Goal: Task Accomplishment & Management: Use online tool/utility

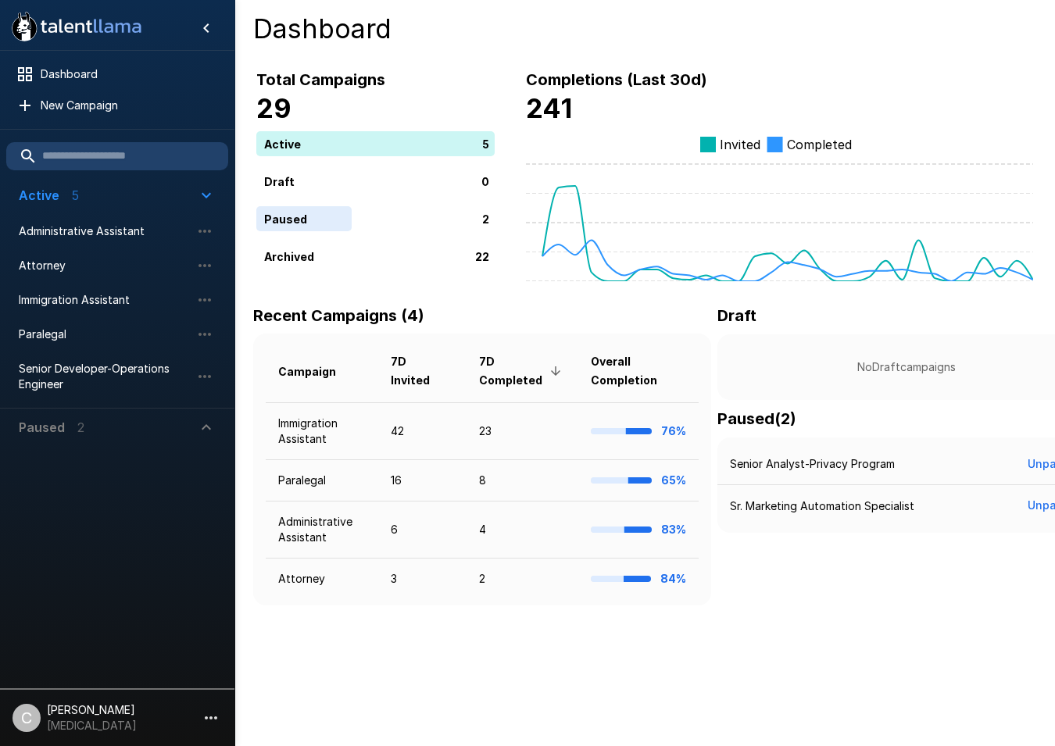
click at [196, 427] on span "Paused 2" at bounding box center [108, 427] width 178 height 19
click at [204, 461] on icon "button" at bounding box center [204, 505] width 19 height 19
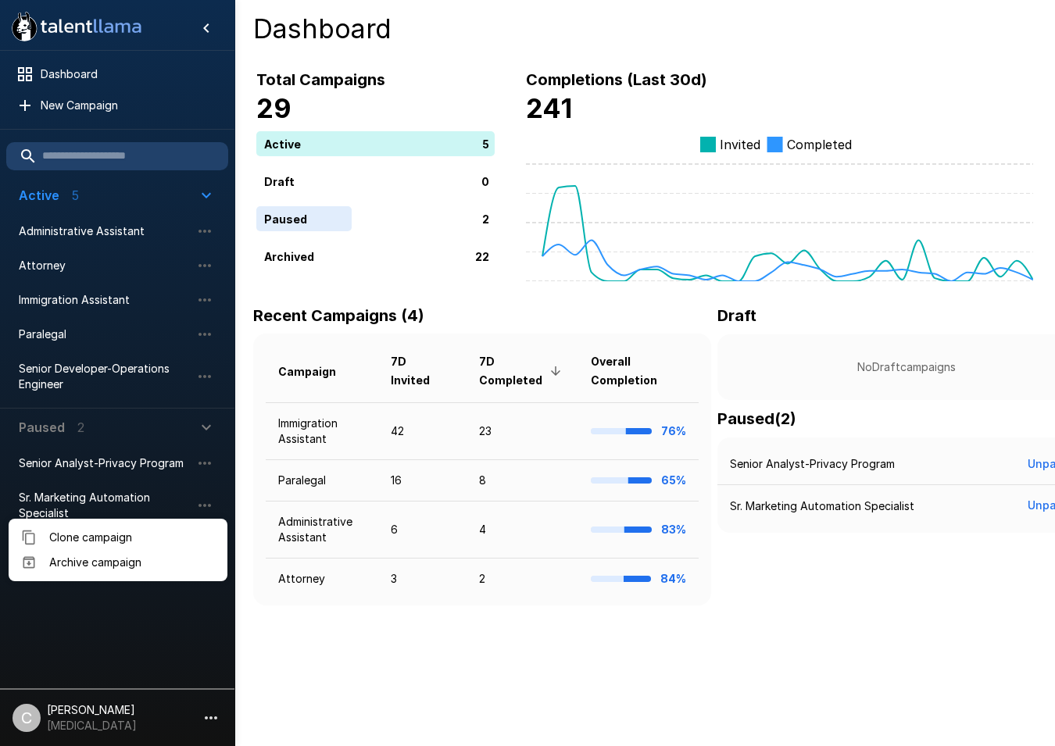
click at [99, 461] on div at bounding box center [527, 373] width 1055 height 746
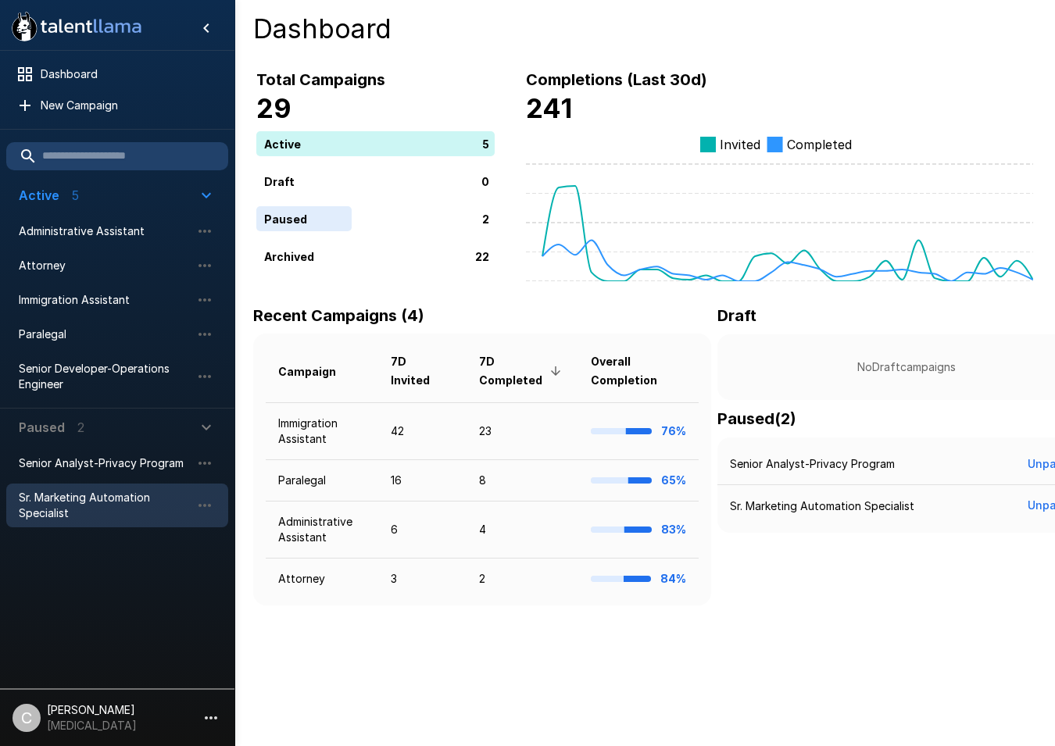
click at [92, 461] on span "Sr. Marketing Automation Specialist" at bounding box center [105, 505] width 172 height 31
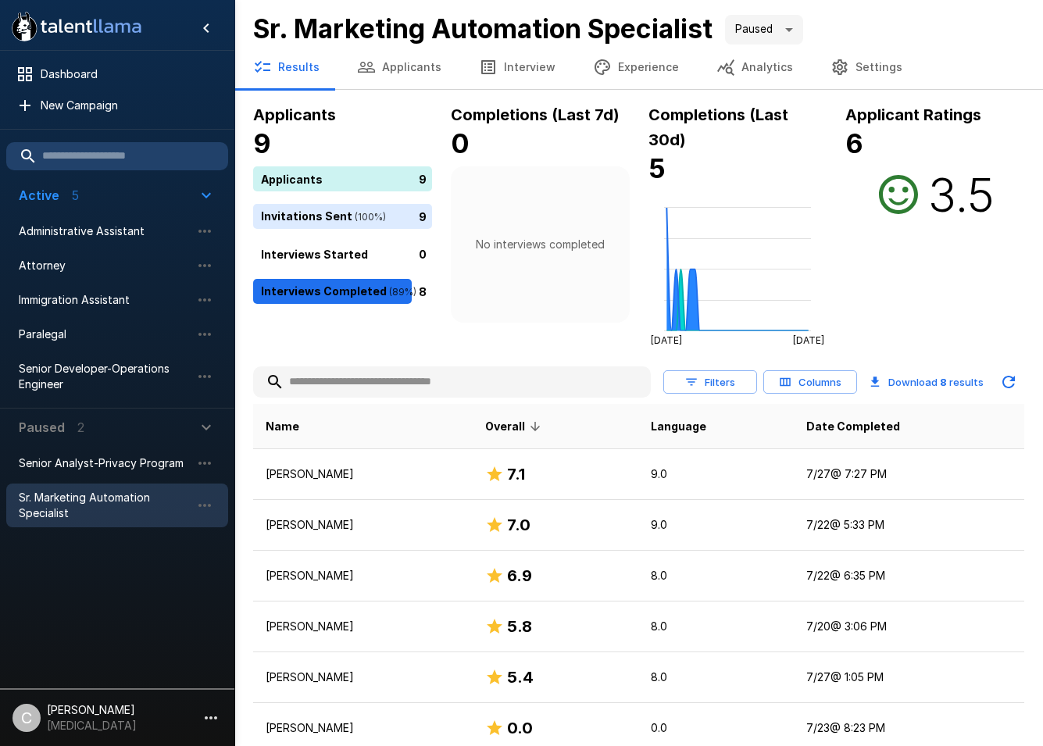
click at [778, 35] on body ".st0{fill:#FFFFFF;} .st1{fill:#76a4ed;} Dashboard New Campaign Active 5 Adminis…" at bounding box center [521, 373] width 1043 height 746
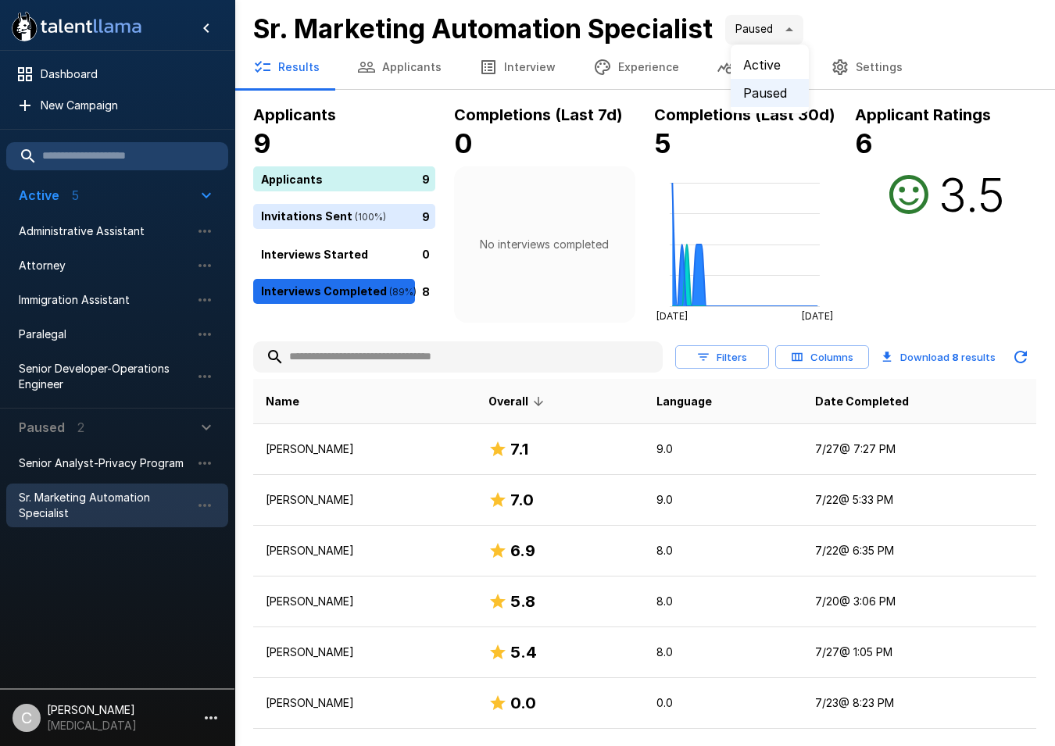
click at [785, 63] on li "Active" at bounding box center [770, 65] width 78 height 28
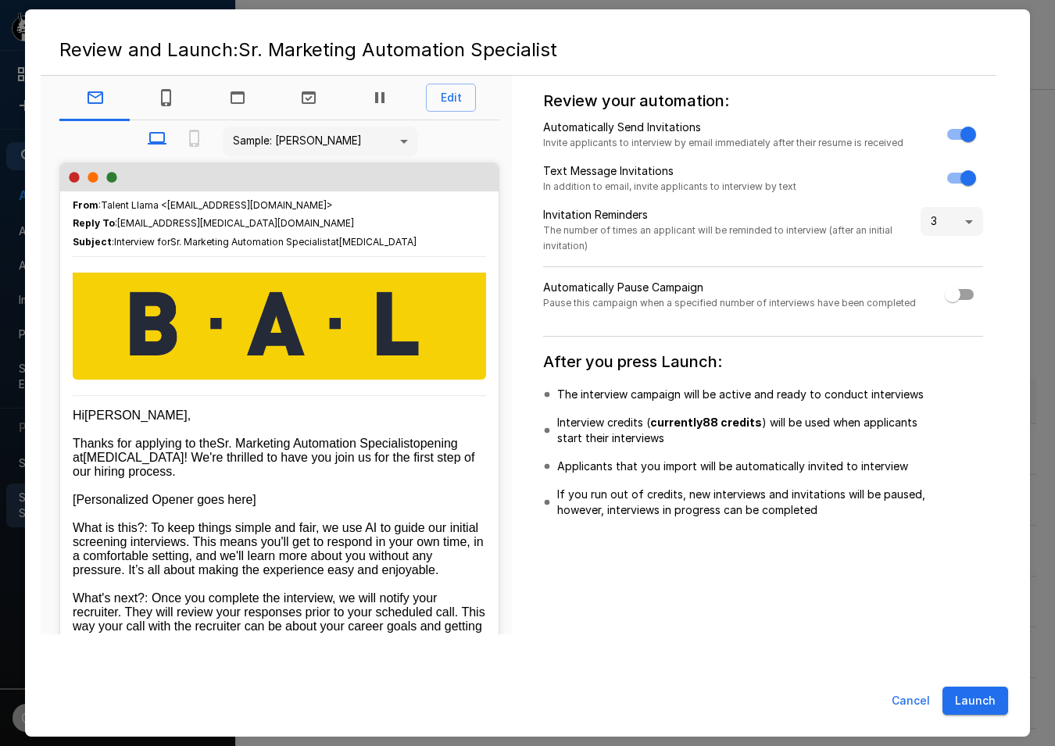
click at [982, 461] on button "Launch" at bounding box center [975, 701] width 66 height 29
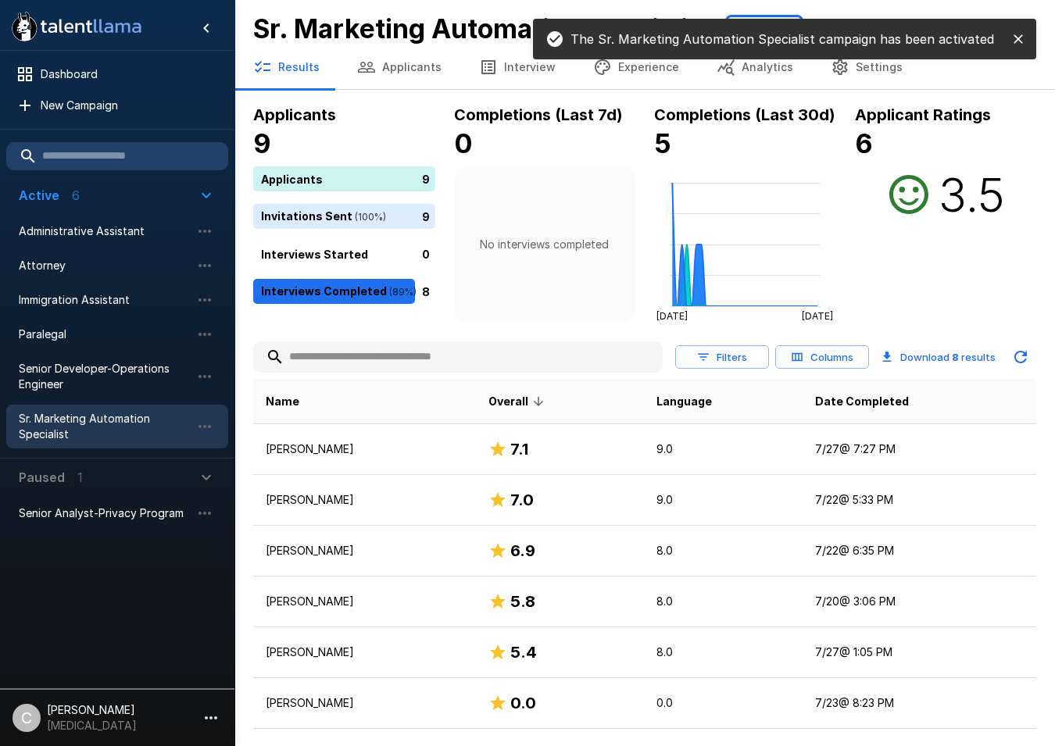
type input "****"
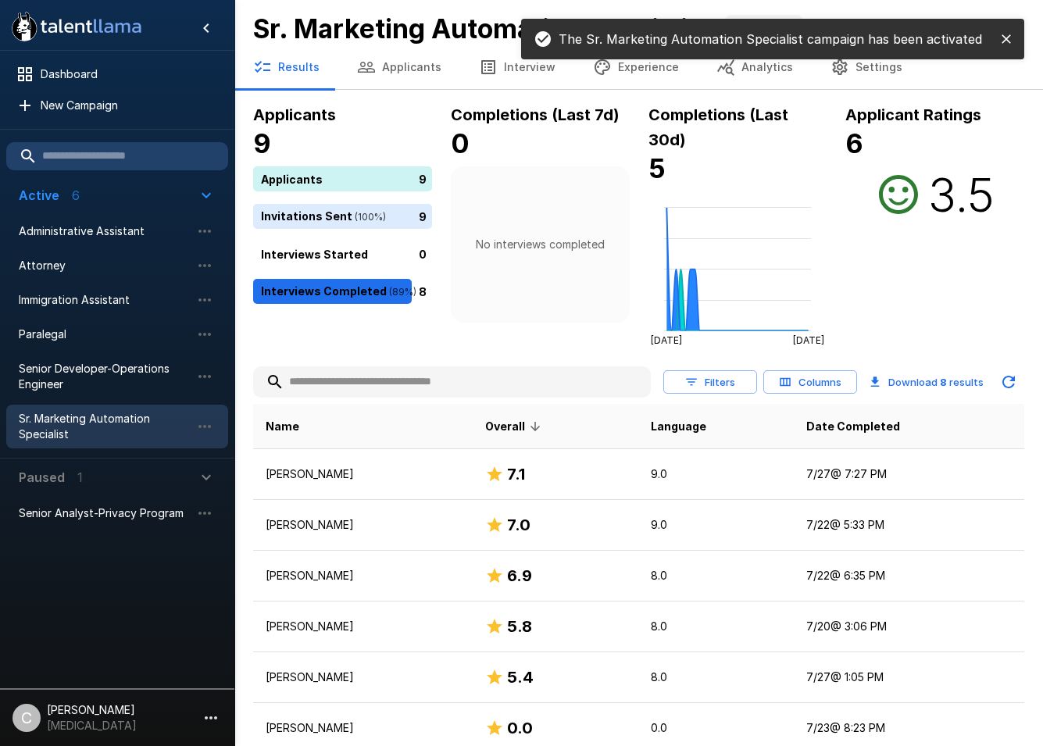
click at [513, 349] on div "Applicants 9 Applicants 9 Invitations Sent ( 100 %) 9 Interviews Started 0 Inte…" at bounding box center [638, 505] width 809 height 806
